Goal: Task Accomplishment & Management: Manage account settings

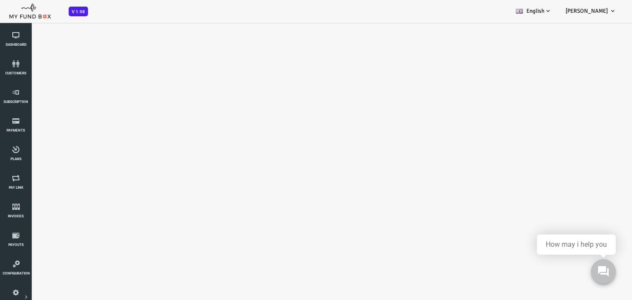
select select "100"
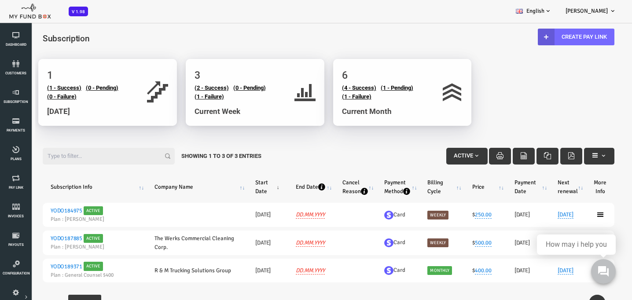
scroll to position [17, 0]
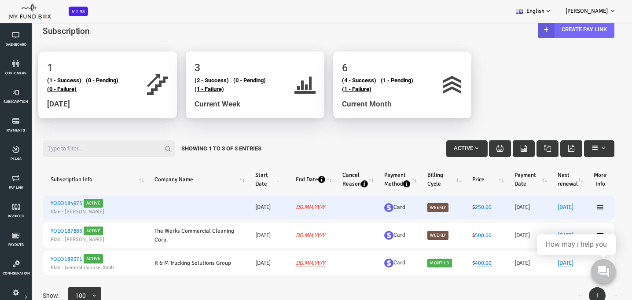
click at [576, 207] on icon at bounding box center [575, 207] width 7 height 7
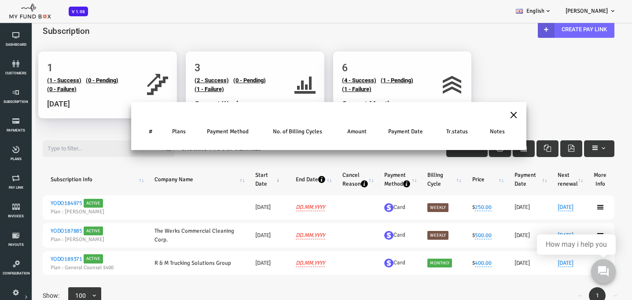
click at [485, 115] on button "×" at bounding box center [489, 114] width 8 height 15
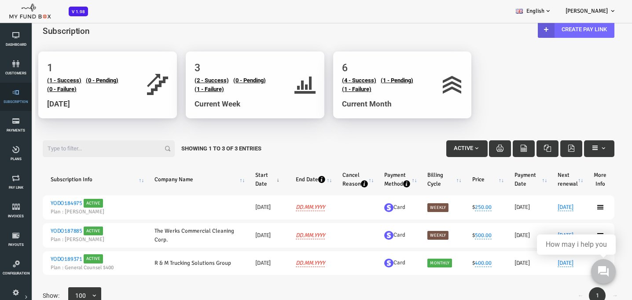
click at [14, 96] on link "Subscription" at bounding box center [16, 97] width 26 height 28
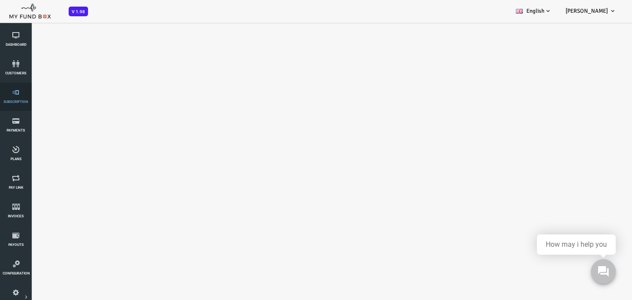
select select "100"
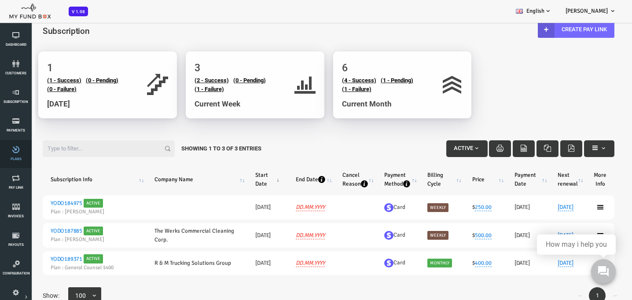
click at [17, 153] on icon at bounding box center [16, 149] width 26 height 7
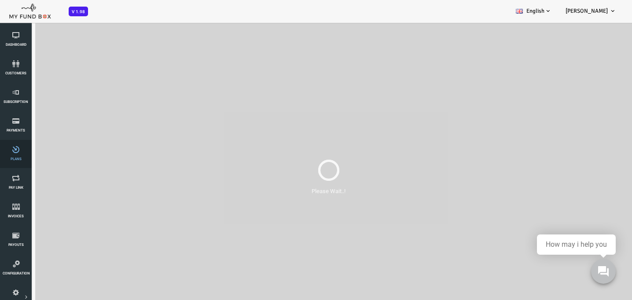
scroll to position [0, 0]
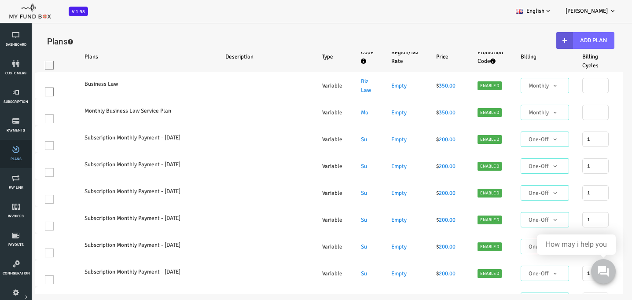
select select "100"
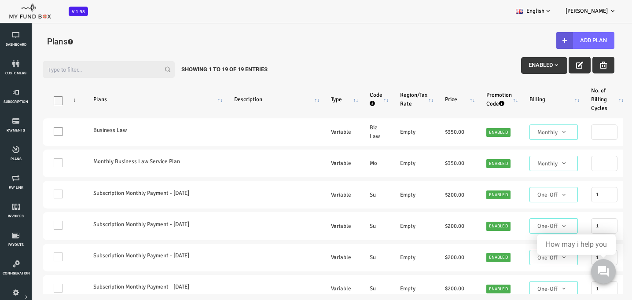
click at [553, 68] on icon "button" at bounding box center [554, 65] width 7 height 7
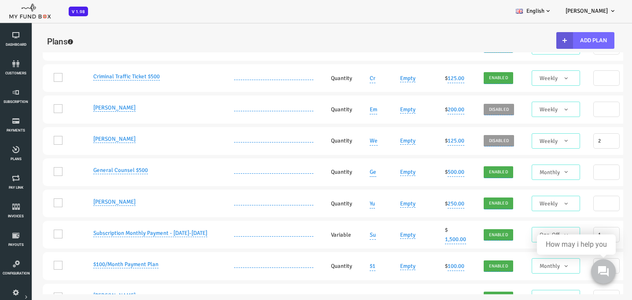
scroll to position [405, 0]
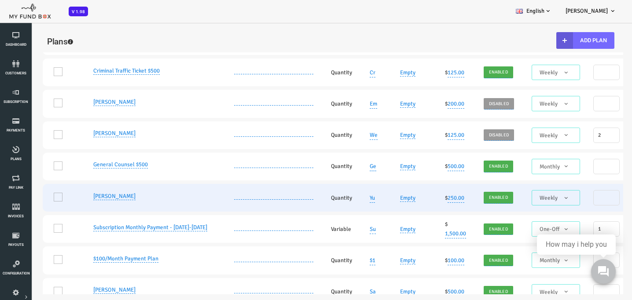
click at [468, 202] on span "Enabled" at bounding box center [473, 197] width 24 height 9
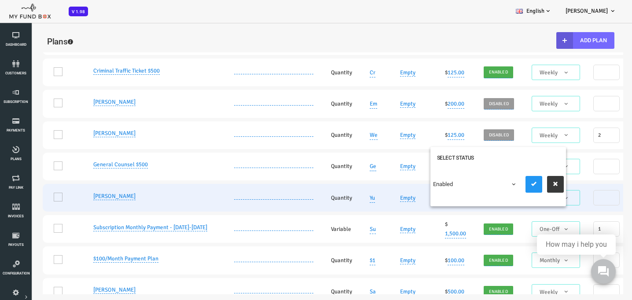
click at [408, 189] on span at bounding box center [408, 189] width 0 height 0
click at [511, 182] on icon "submit" at bounding box center [508, 184] width 7 height 7
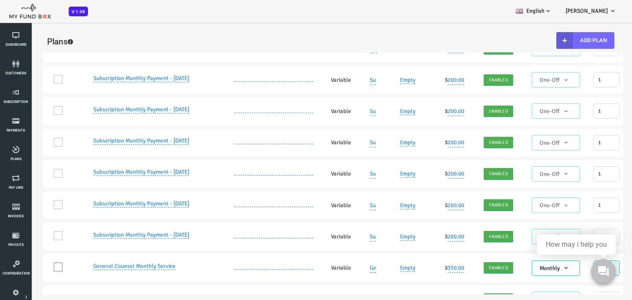
scroll to position [0, 0]
